Goal: Transaction & Acquisition: Purchase product/service

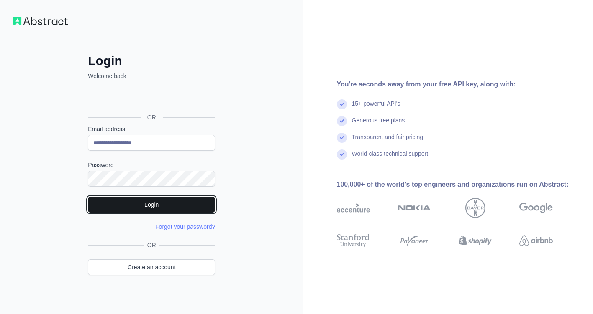
click at [120, 202] on button "Login" at bounding box center [151, 205] width 127 height 16
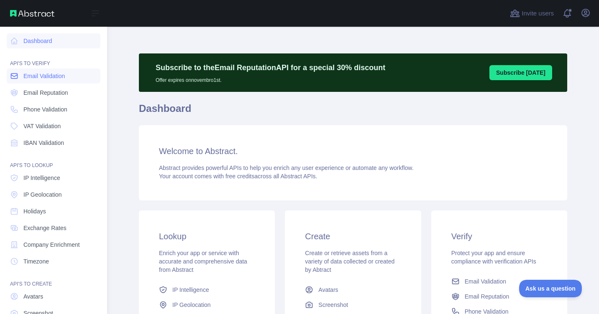
click at [43, 74] on span "Email Validation" at bounding box center [43, 76] width 41 height 8
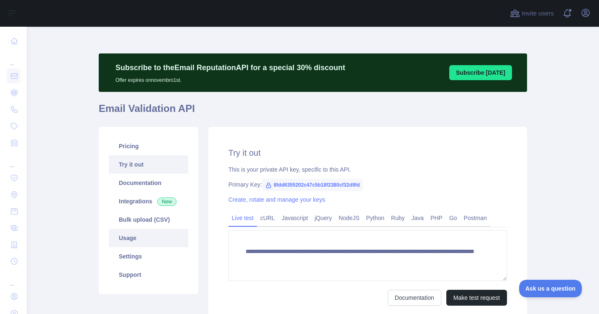
click at [132, 244] on link "Usage" at bounding box center [148, 238] width 79 height 18
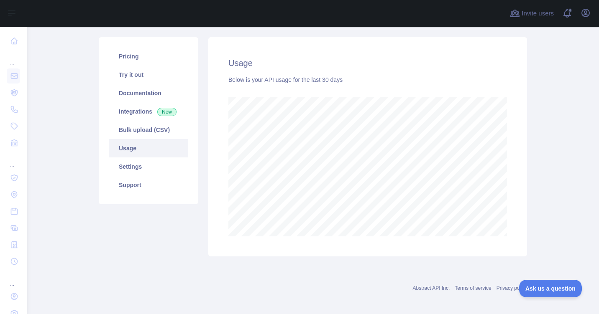
scroll to position [94, 0]
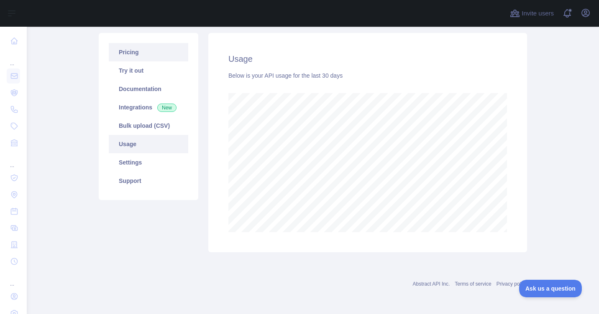
click at [150, 51] on link "Pricing" at bounding box center [148, 52] width 79 height 18
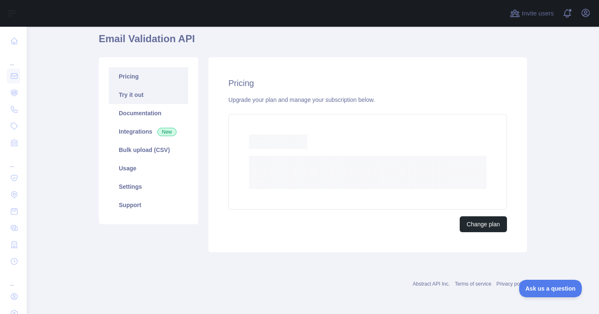
scroll to position [65, 0]
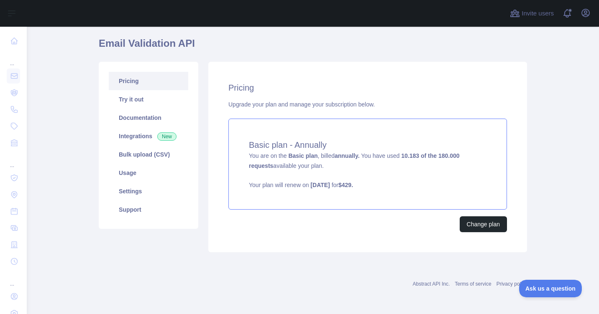
click at [353, 153] on strong "annually." at bounding box center [347, 156] width 25 height 7
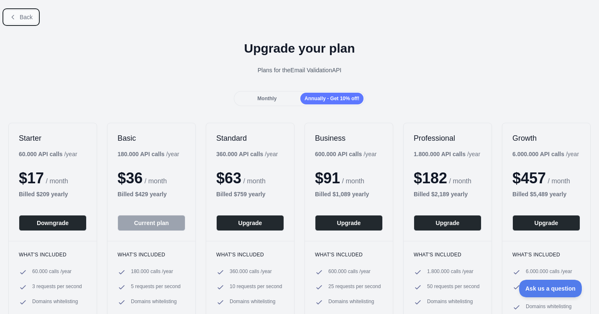
click at [10, 18] on icon at bounding box center [13, 17] width 7 height 7
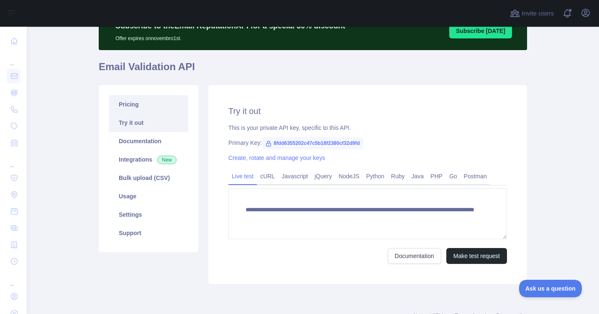
click at [153, 106] on link "Pricing" at bounding box center [148, 104] width 79 height 18
